Goal: Information Seeking & Learning: Check status

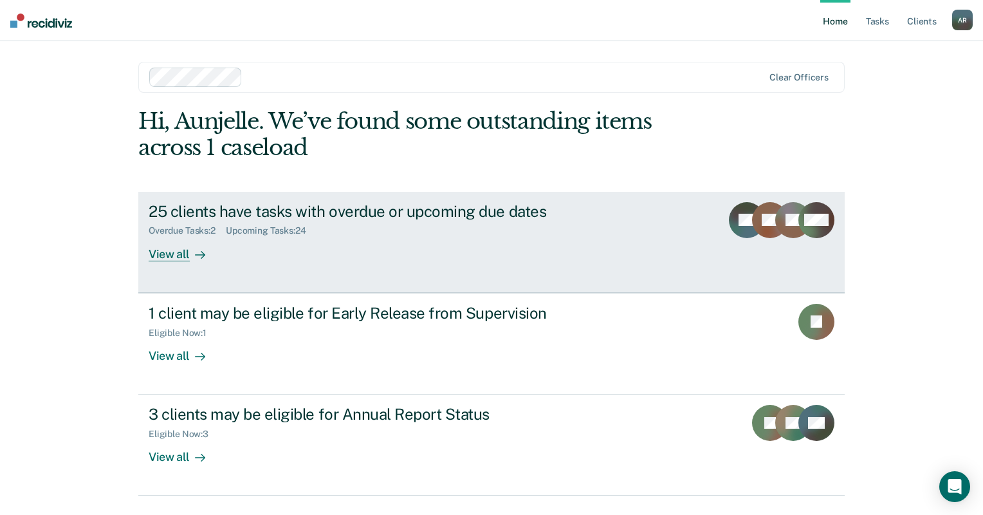
click at [167, 250] on div "View all" at bounding box center [185, 248] width 72 height 25
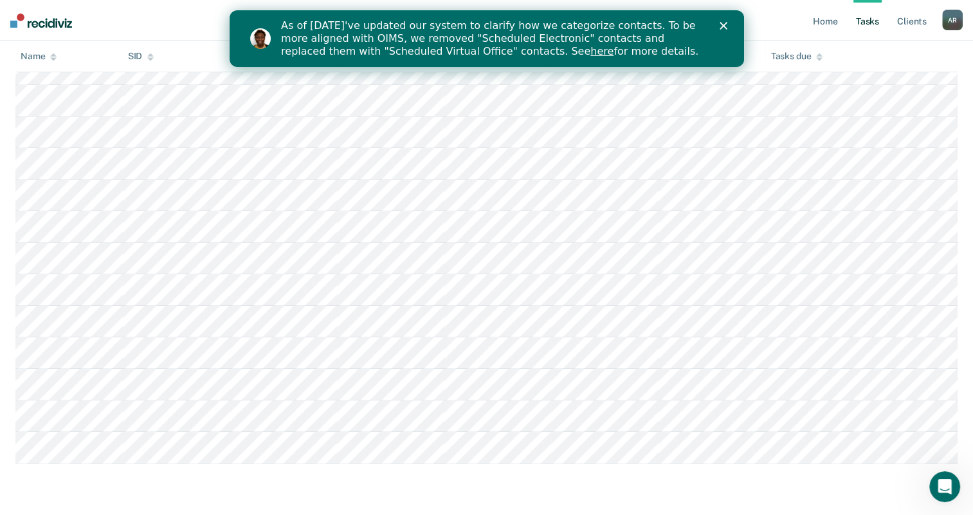
scroll to position [770, 0]
click at [713, 23] on div "As of [DATE]'ve updated our system to clarify how we categorize contacts. To be…" at bounding box center [501, 38] width 443 height 46
click at [719, 26] on icon "Close" at bounding box center [723, 26] width 8 height 8
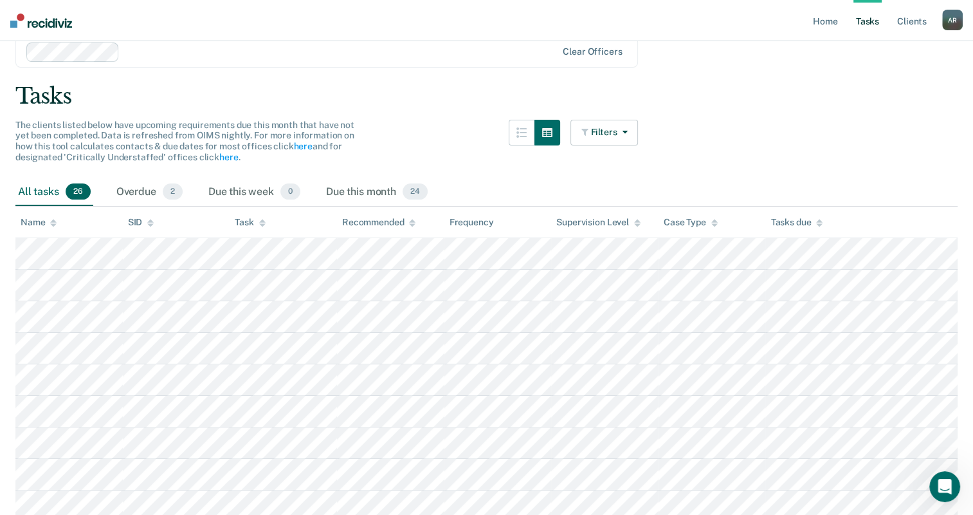
scroll to position [0, 0]
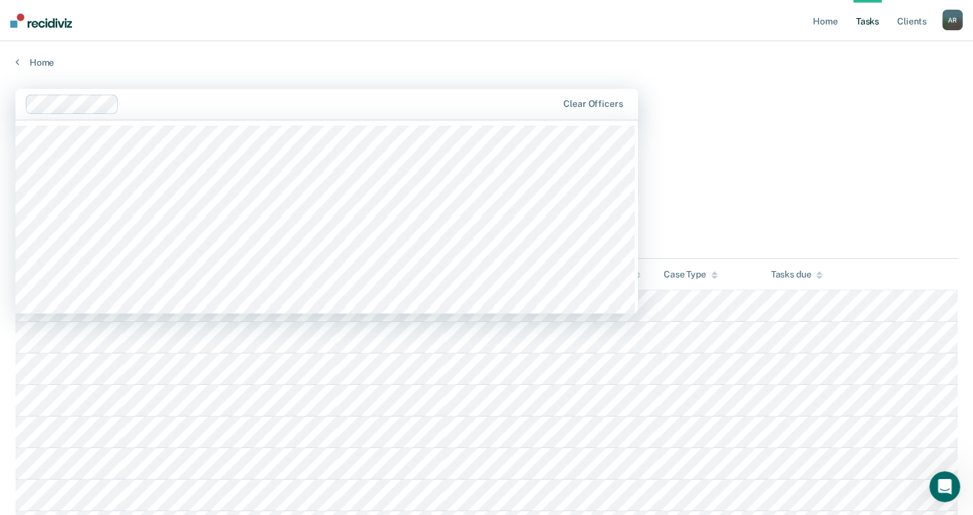
click at [144, 102] on div at bounding box center [340, 103] width 433 height 15
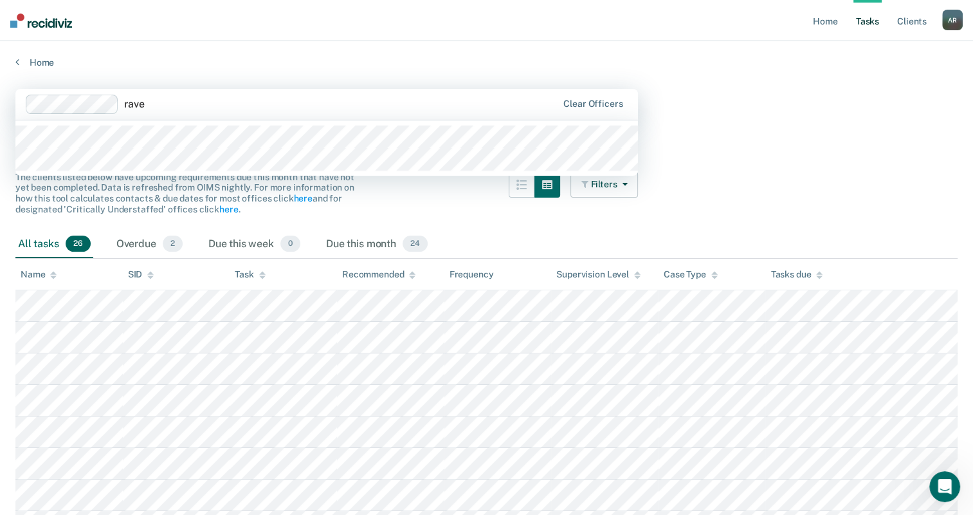
type input "raven"
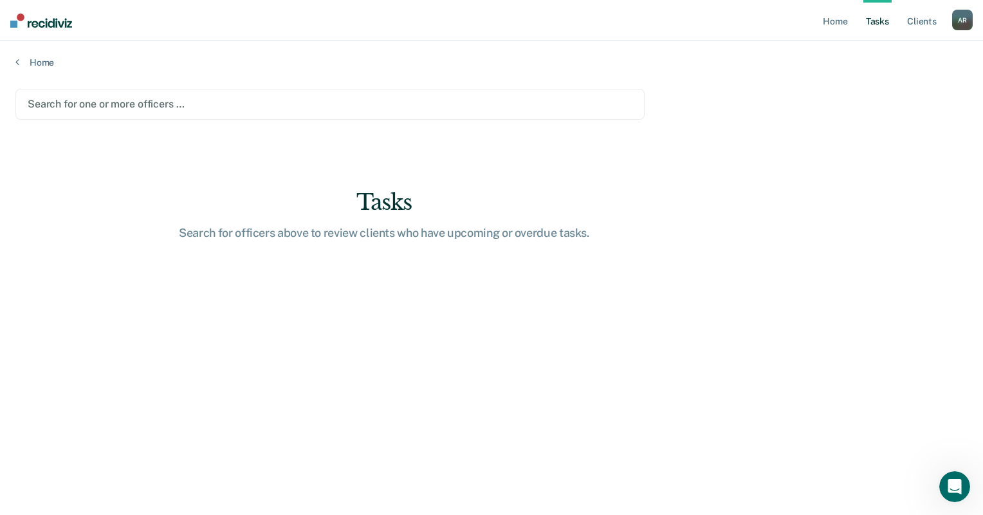
click at [100, 109] on div at bounding box center [330, 103] width 605 height 15
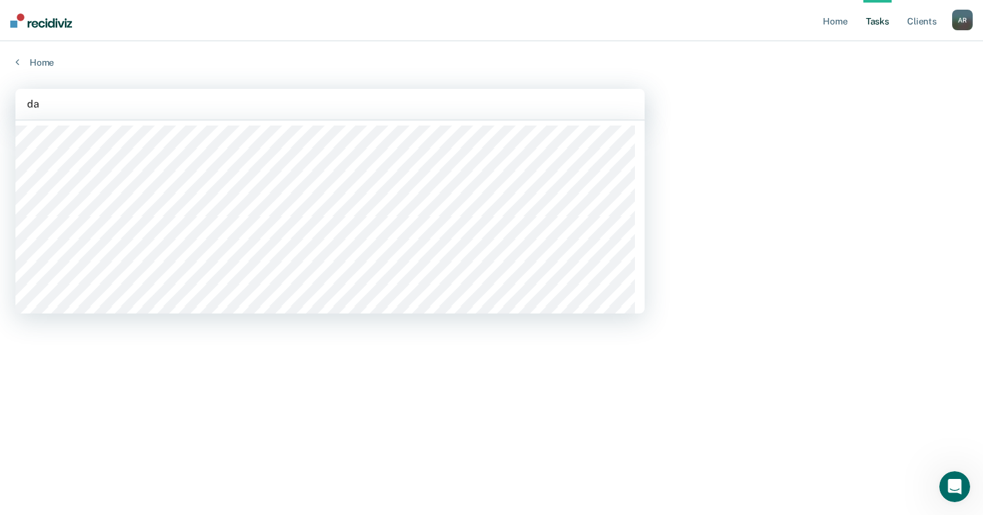
type input "d"
click at [192, 267] on div at bounding box center [329, 216] width 629 height 193
type input "cel"
click at [35, 61] on link "Home" at bounding box center [491, 63] width 952 height 12
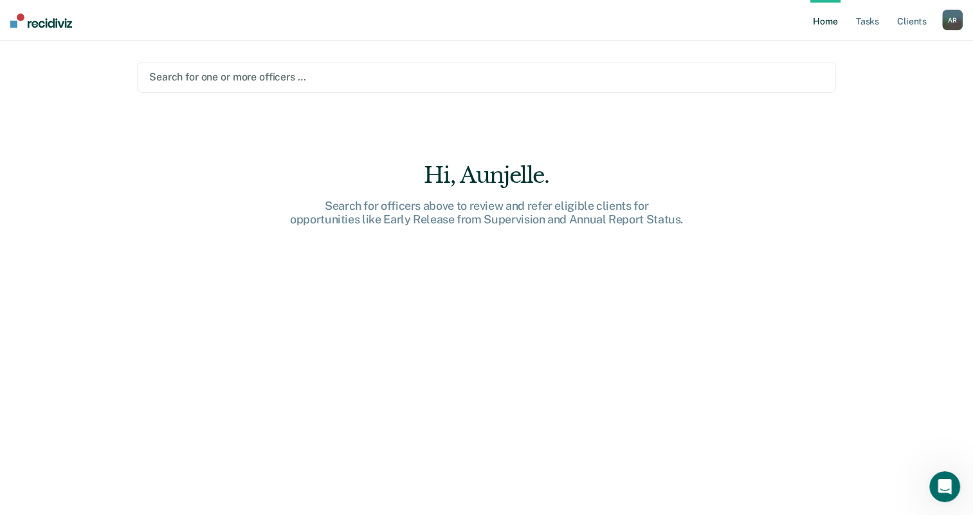
click at [836, 28] on link "Home" at bounding box center [826, 20] width 30 height 41
click at [875, 23] on link "Tasks" at bounding box center [868, 20] width 28 height 41
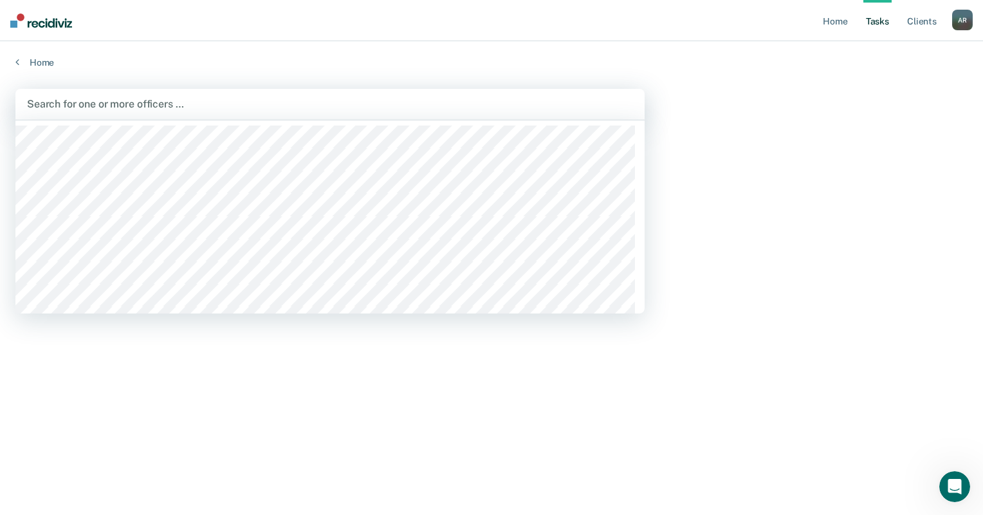
click at [311, 95] on div "Search for one or more officers …" at bounding box center [329, 104] width 629 height 31
type input "aun"
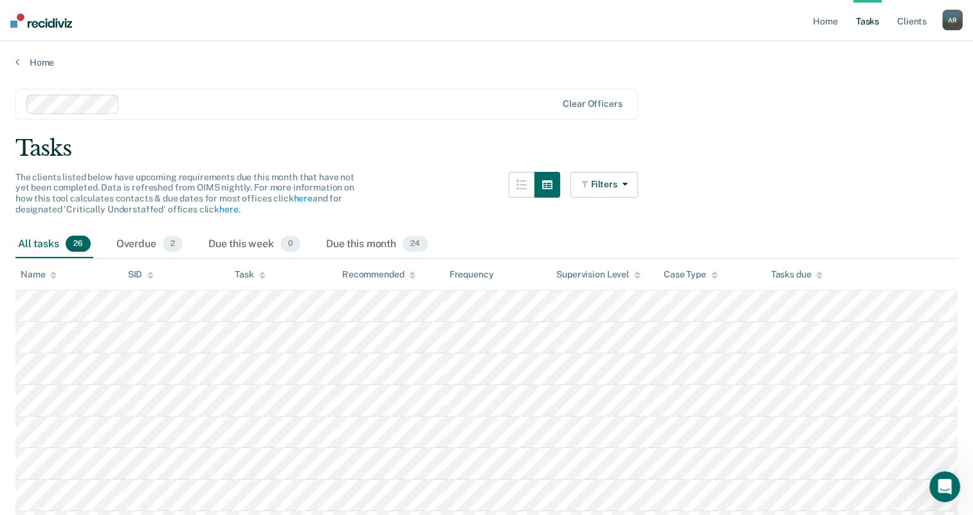
click at [473, 279] on th "Frequency" at bounding box center [498, 275] width 107 height 32
click at [903, 26] on link "Client s" at bounding box center [912, 20] width 35 height 41
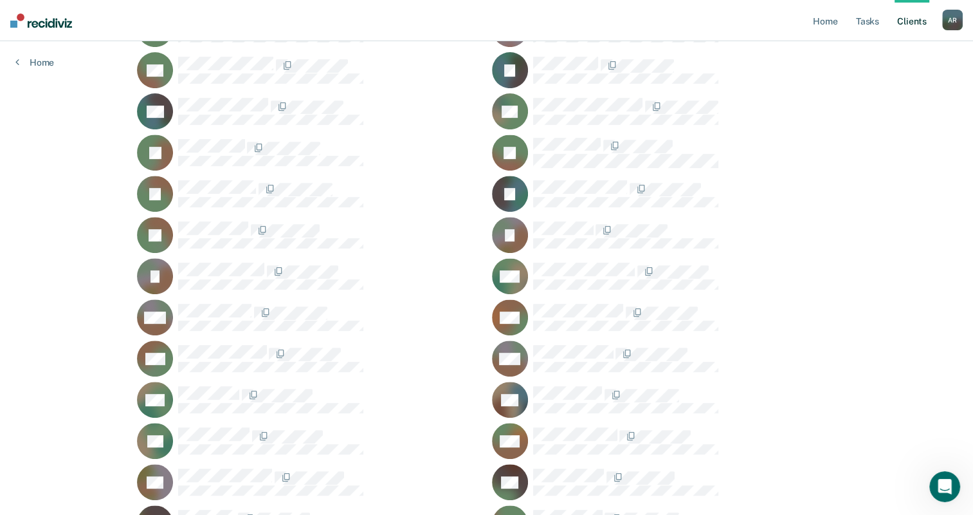
scroll to position [515, 0]
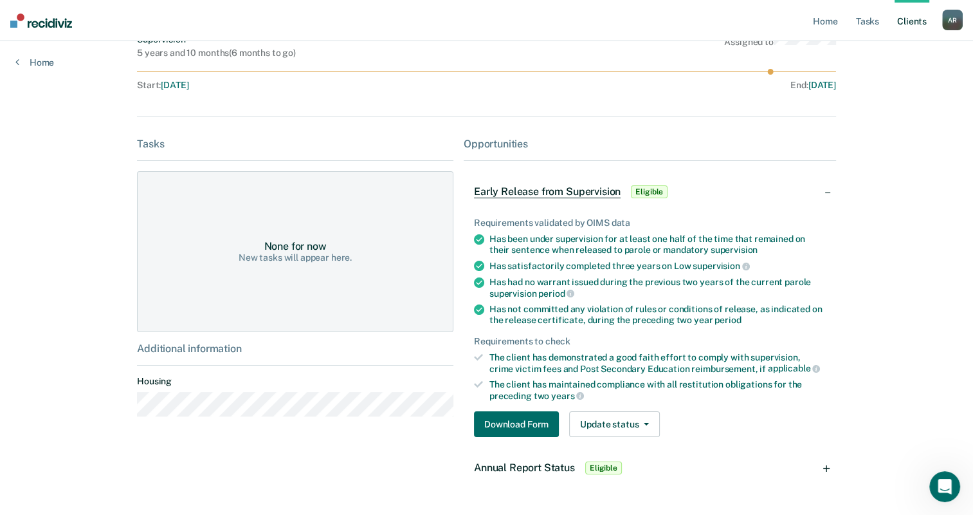
scroll to position [152, 0]
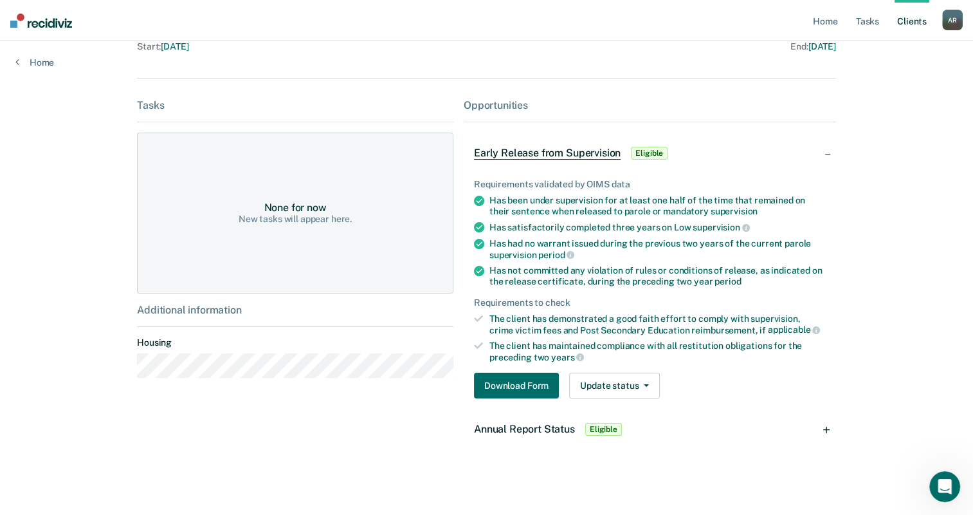
click at [18, 68] on div "Home Tasks Client s [PERSON_NAME] A R Profile How it works Log Out Home CI Cont…" at bounding box center [486, 182] width 973 height 668
click at [21, 61] on link "Home" at bounding box center [34, 63] width 39 height 12
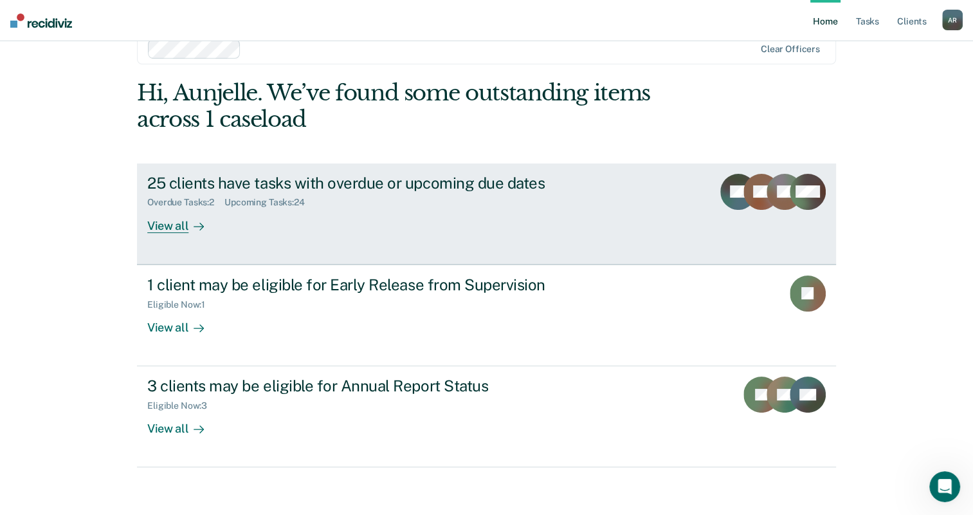
scroll to position [32, 0]
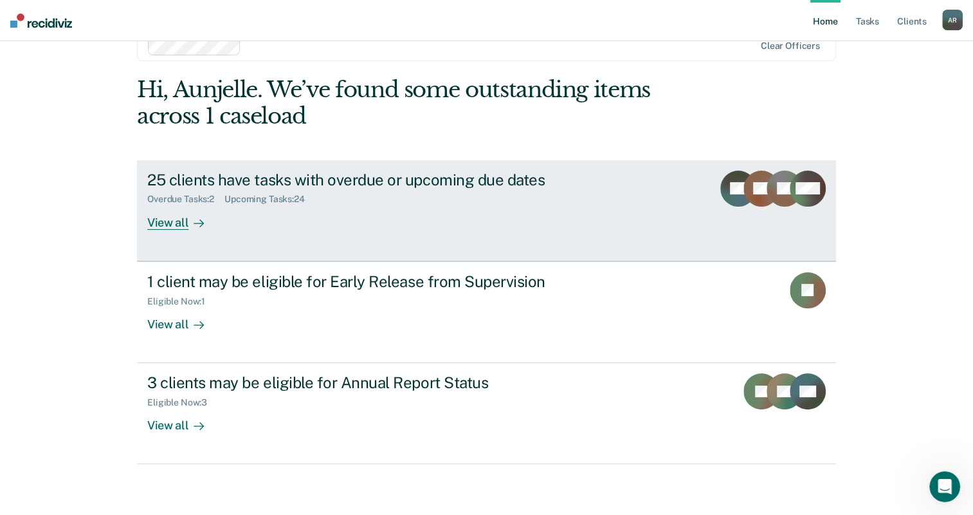
click at [178, 217] on div "View all" at bounding box center [183, 217] width 72 height 25
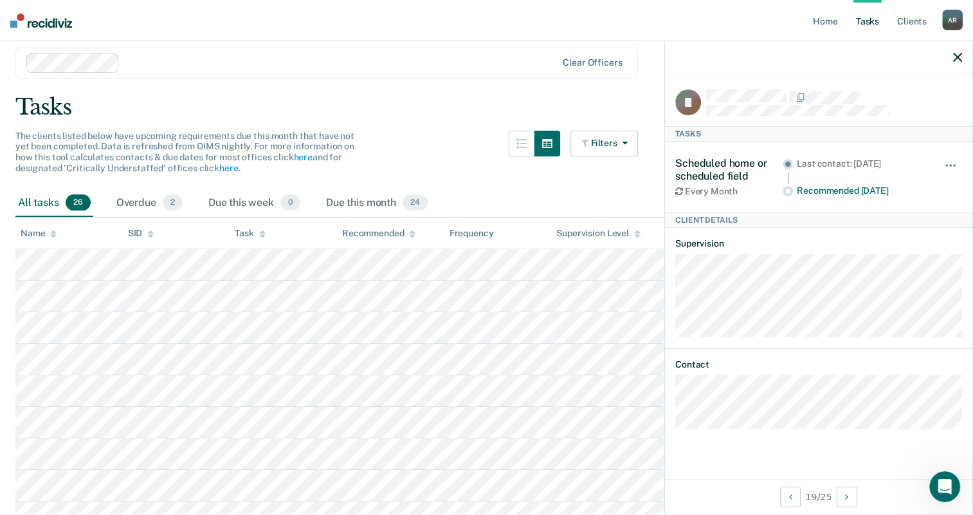
scroll to position [64, 0]
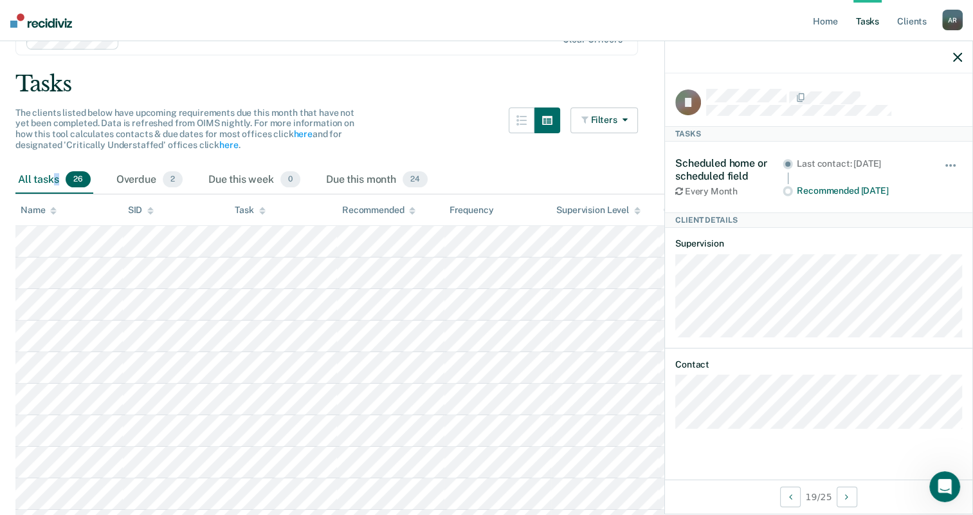
click at [57, 170] on div "All tasks 26" at bounding box center [54, 180] width 78 height 28
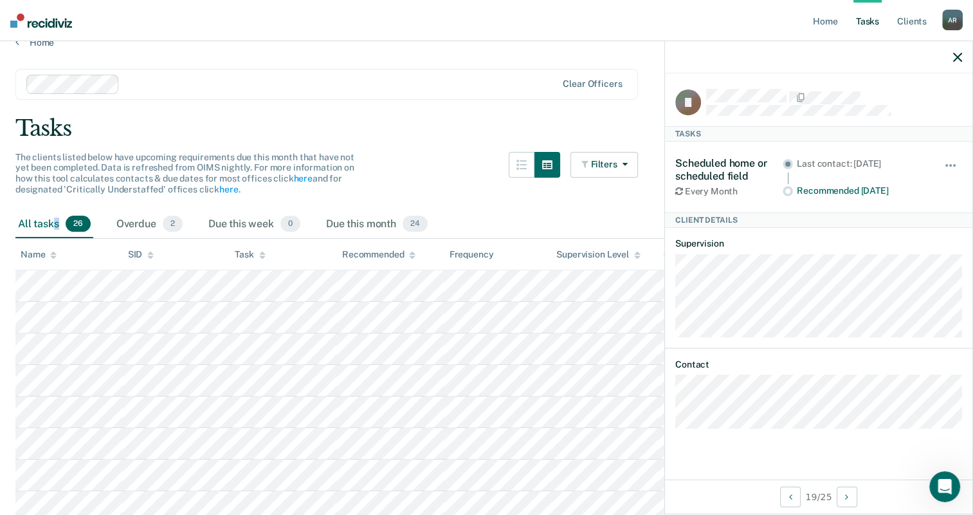
scroll to position [0, 0]
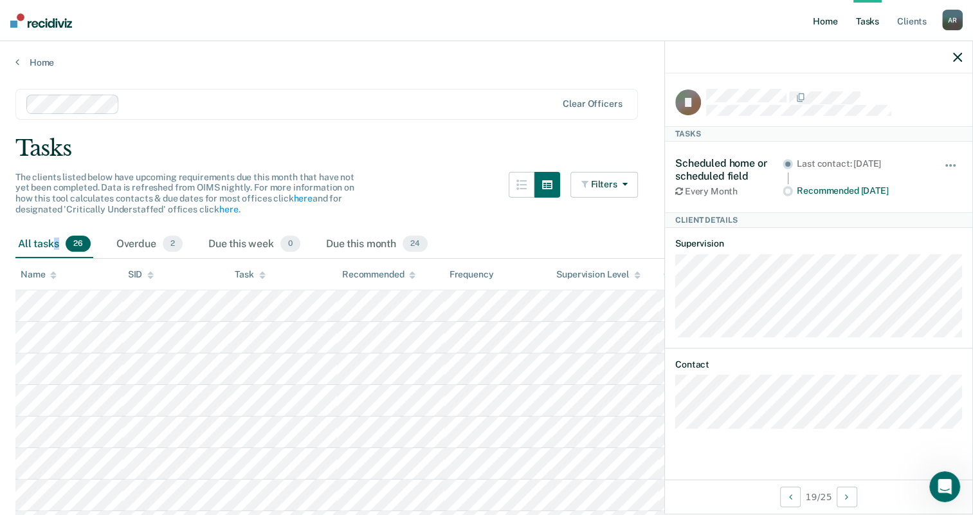
click at [833, 32] on link "Home" at bounding box center [826, 20] width 30 height 41
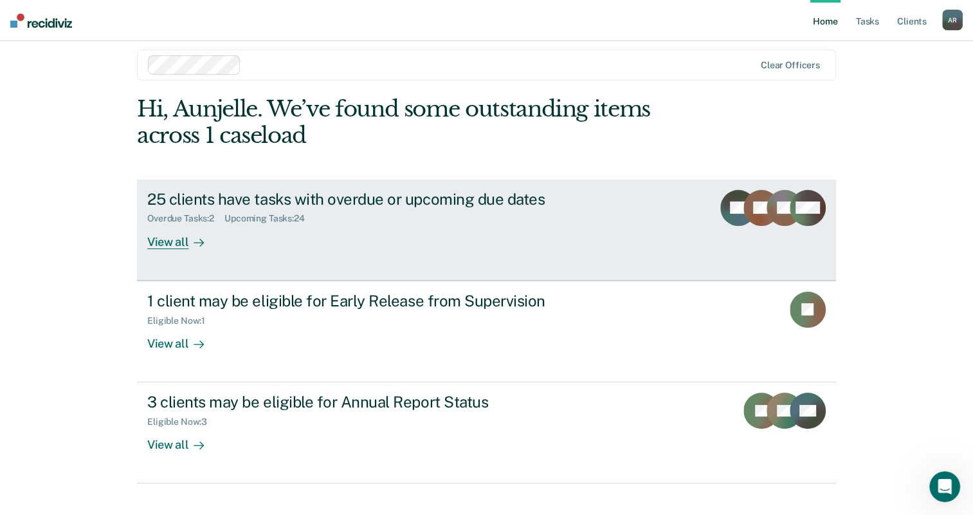
scroll to position [32, 0]
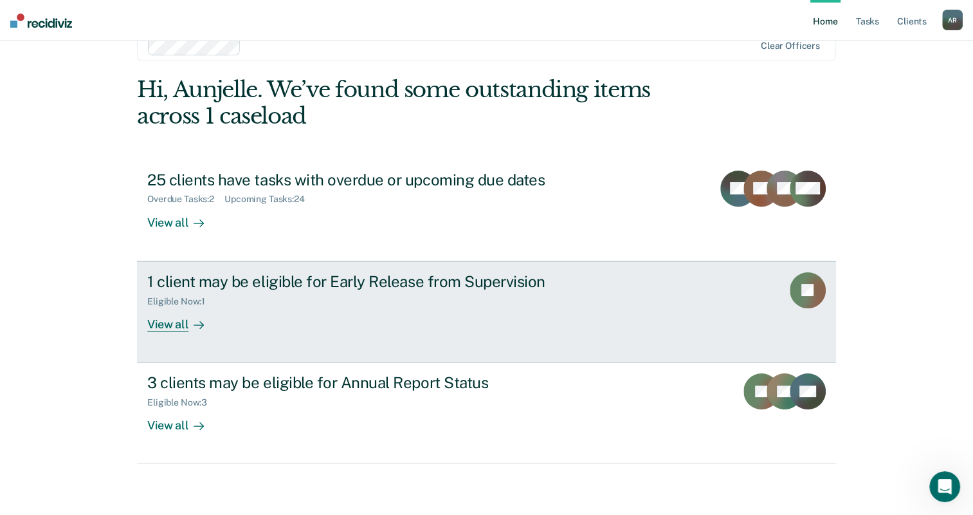
click at [185, 332] on link "1 client may be eligible for Early Release from Supervision Eligible Now : 1 Vi…" at bounding box center [486, 312] width 699 height 102
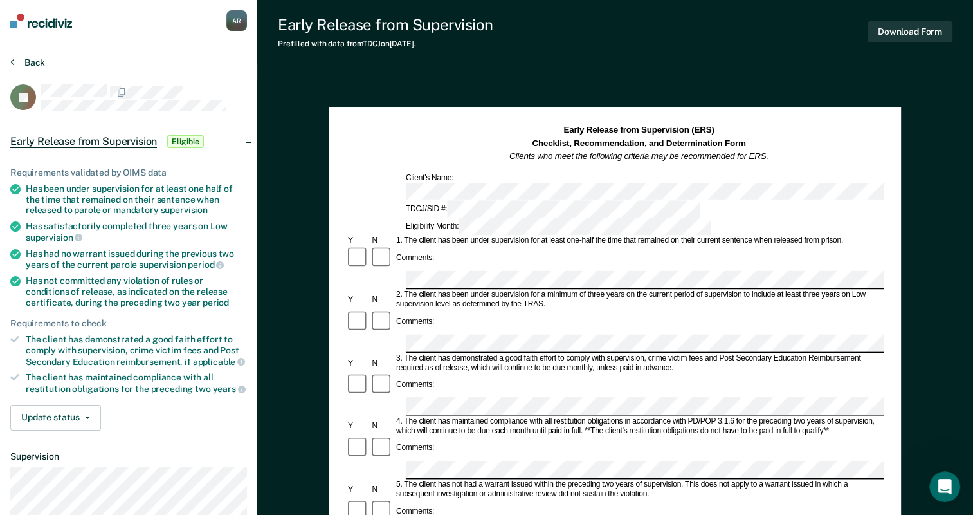
click at [18, 60] on button "Back" at bounding box center [27, 63] width 35 height 12
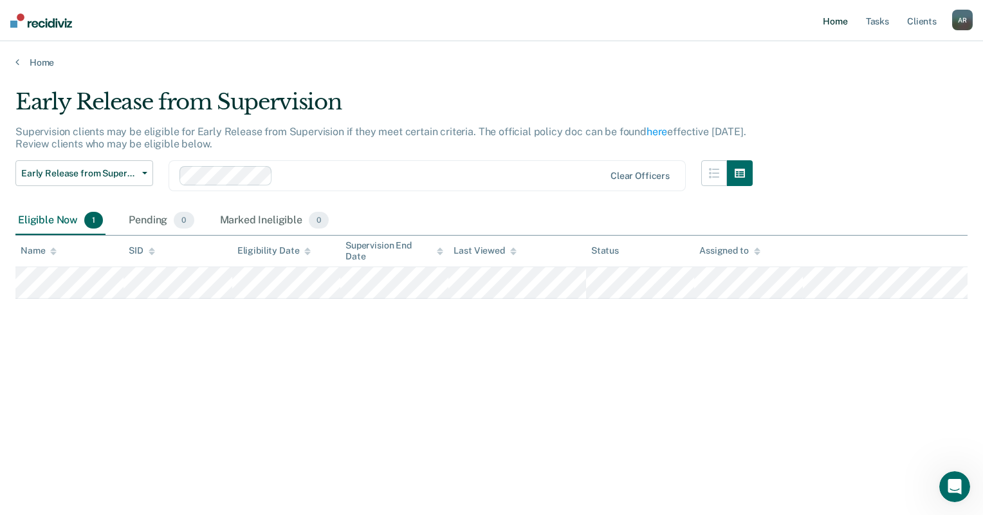
click at [847, 19] on link "Home" at bounding box center [835, 20] width 30 height 41
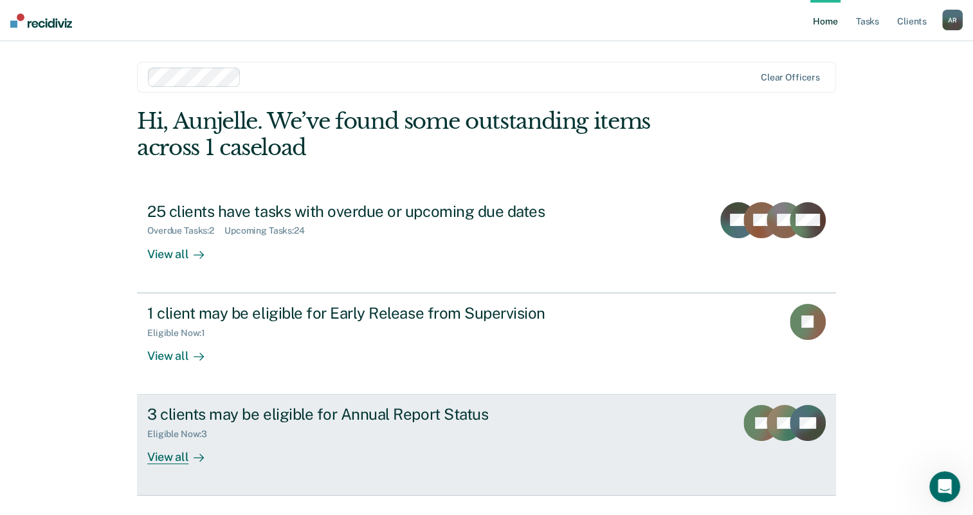
click at [206, 453] on div "View all" at bounding box center [183, 451] width 72 height 25
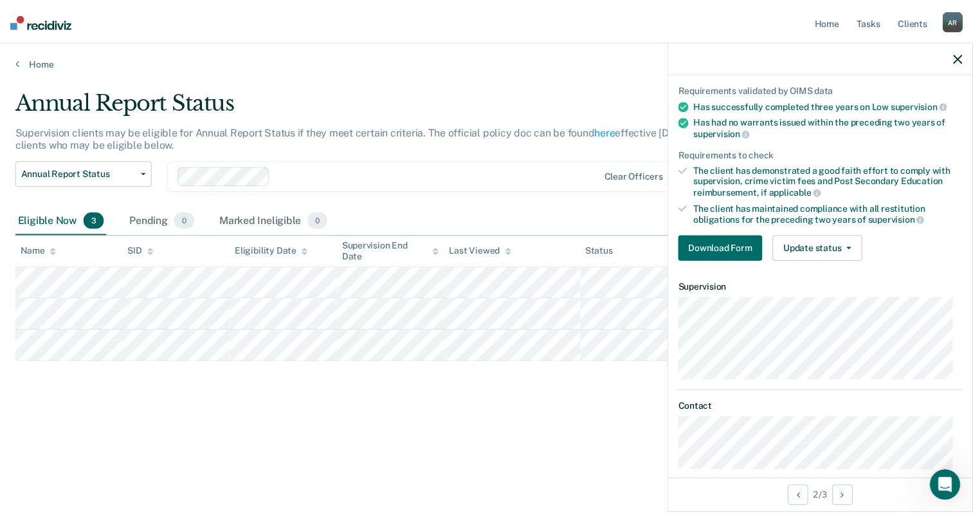
scroll to position [102, 0]
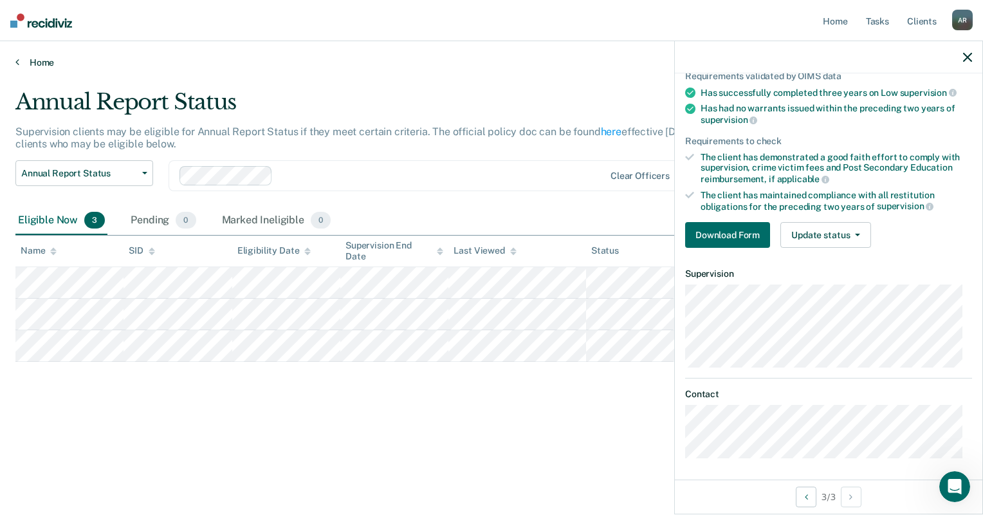
click at [40, 59] on link "Home" at bounding box center [491, 63] width 952 height 12
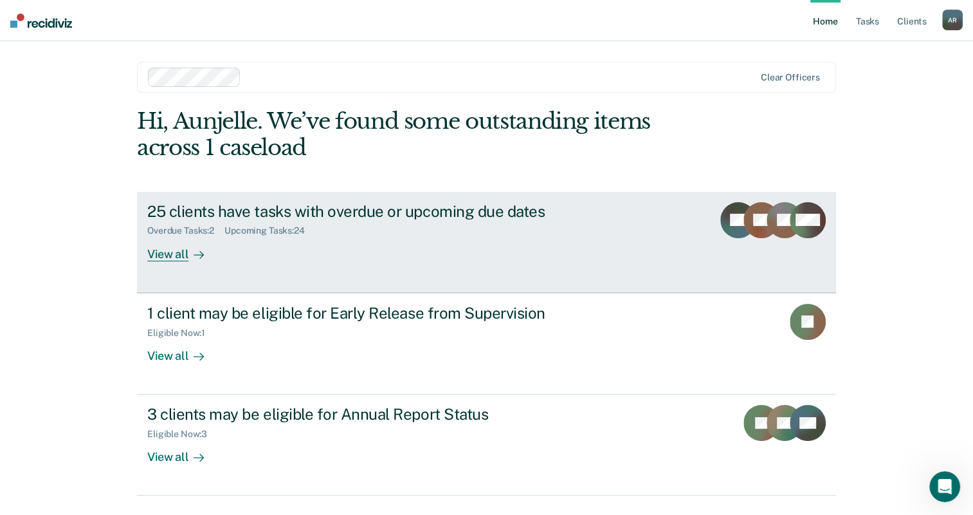
click at [152, 262] on link "25 clients have tasks with overdue or upcoming due dates Overdue Tasks : 2 Upco…" at bounding box center [486, 242] width 699 height 101
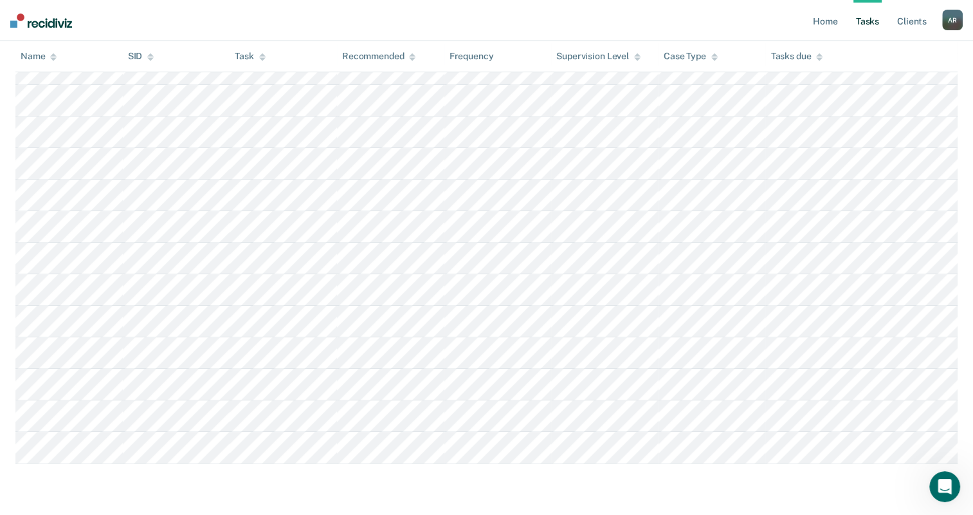
scroll to position [513, 0]
